Goal: Task Accomplishment & Management: Manage account settings

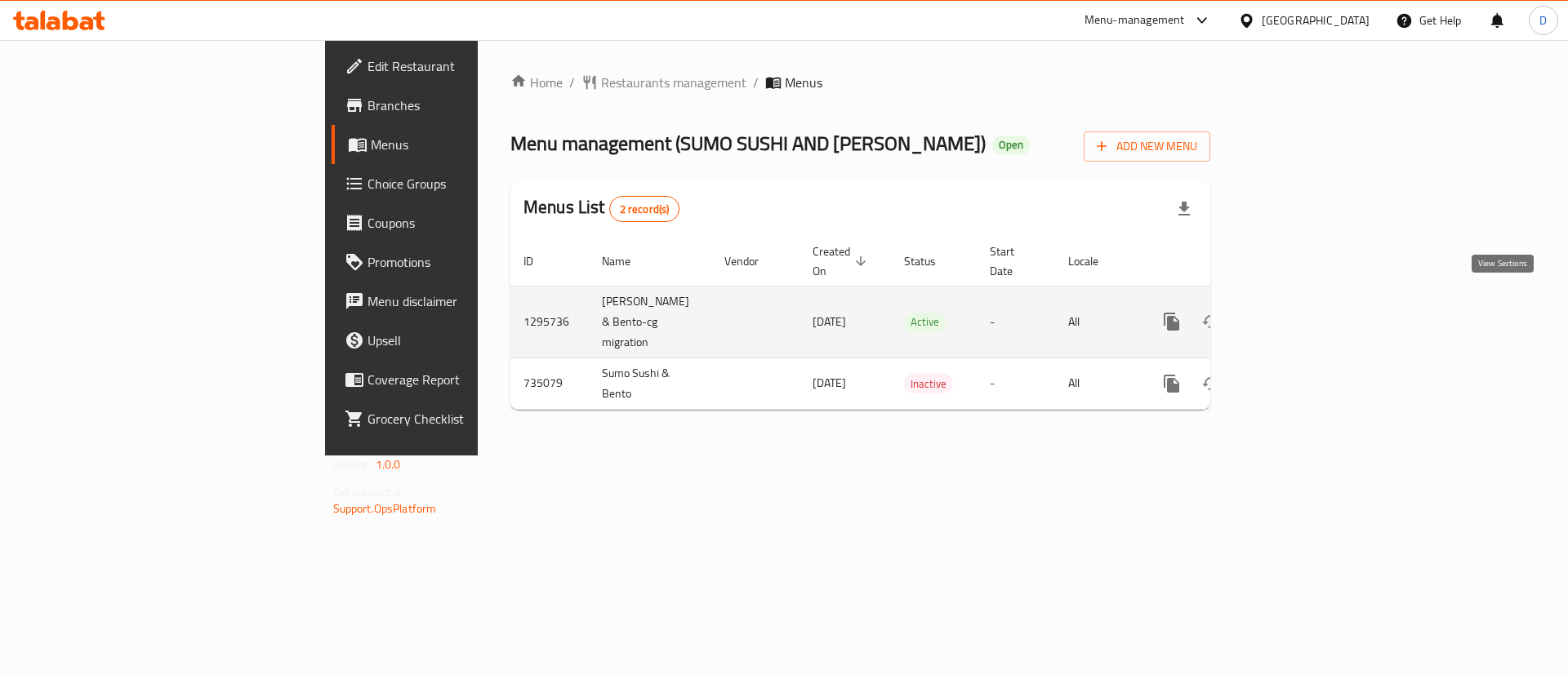
click at [1309, 311] on link "enhanced table" at bounding box center [1289, 322] width 39 height 39
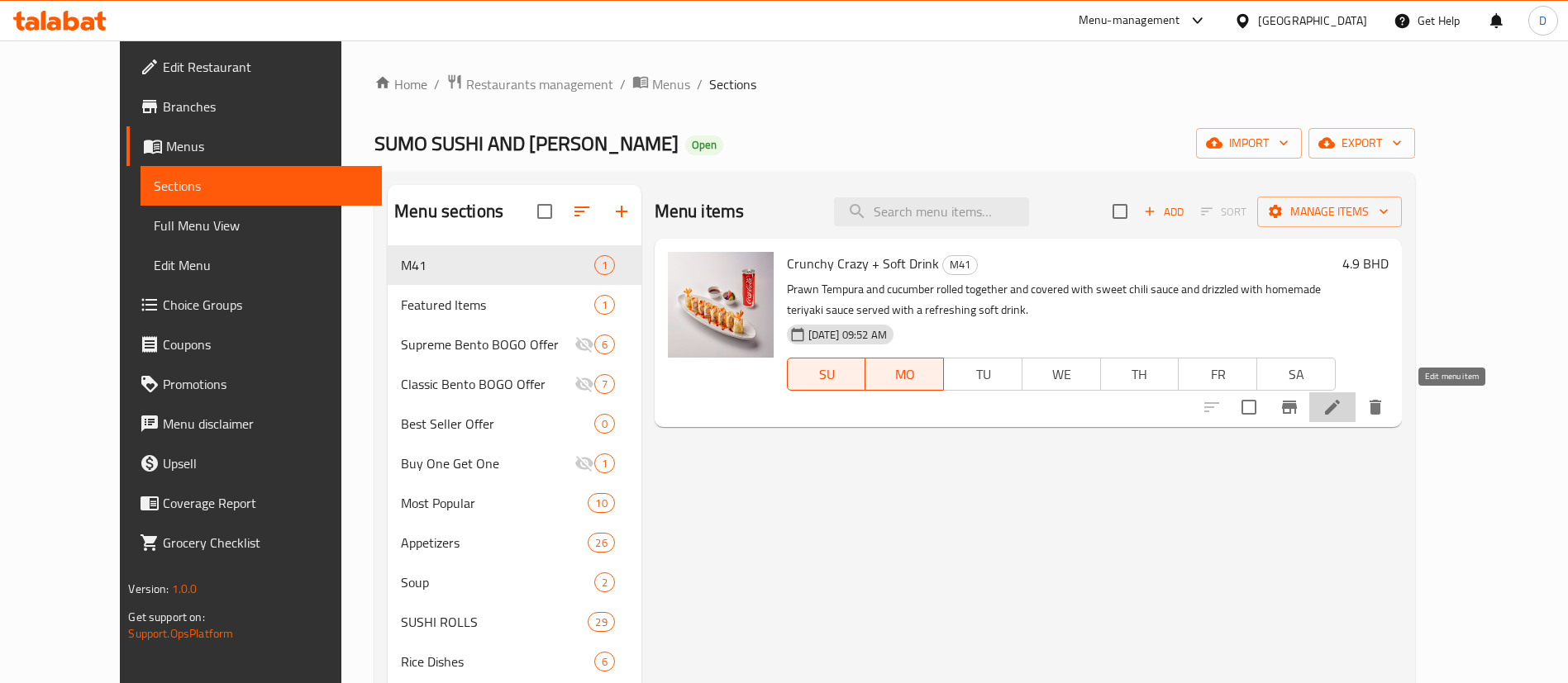
click at [1343, 403] on icon at bounding box center [1333, 408] width 20 height 20
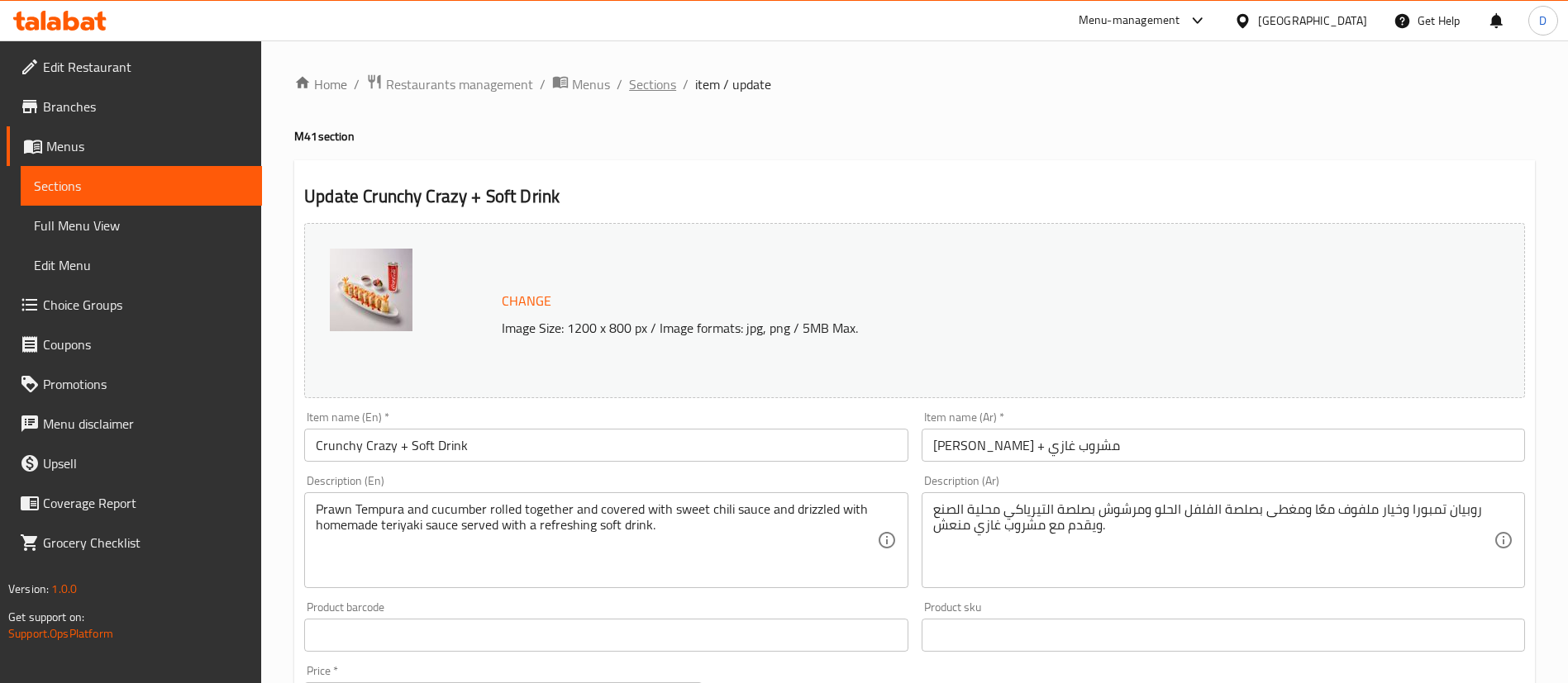
click at [657, 81] on span "Sections" at bounding box center [652, 84] width 47 height 20
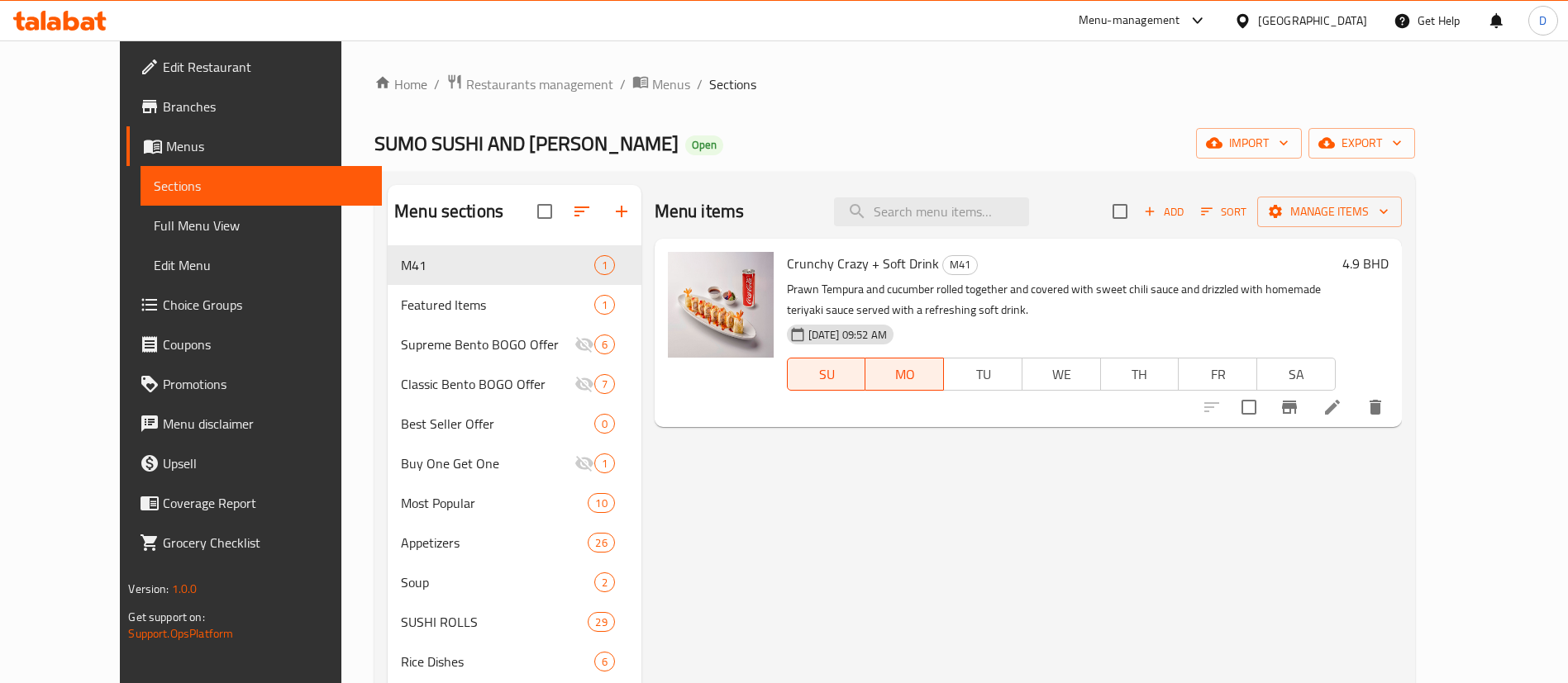
click at [430, 128] on span "SUMO SUSHI AND [PERSON_NAME]" at bounding box center [527, 144] width 304 height 38
click at [431, 131] on span "SUMO SUSHI AND [PERSON_NAME]" at bounding box center [527, 144] width 304 height 38
click at [432, 131] on span "SUMO SUSHI AND [PERSON_NAME]" at bounding box center [527, 144] width 304 height 38
copy span "SUMO SUSHI AND [PERSON_NAME]"
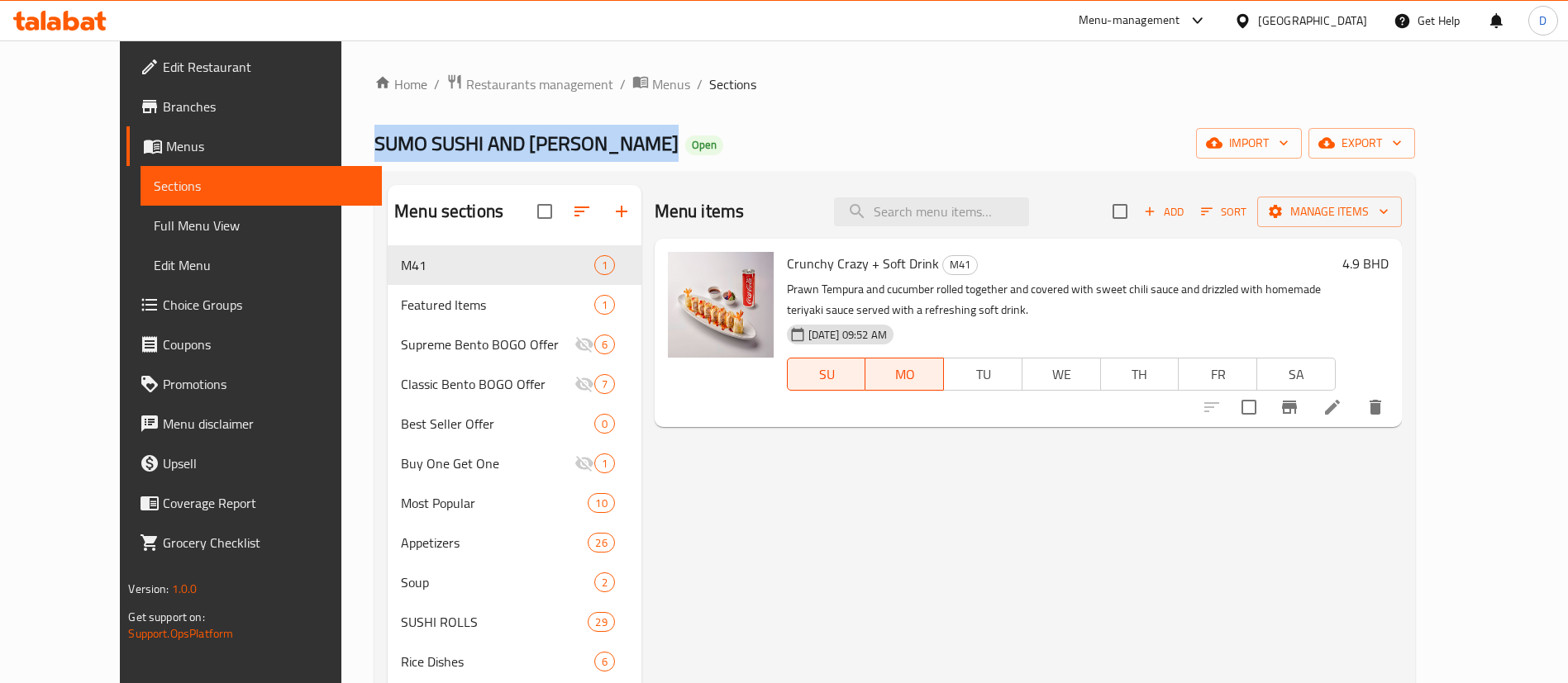
click at [163, 109] on span "Branches" at bounding box center [266, 106] width 206 height 20
